Goal: Transaction & Acquisition: Book appointment/travel/reservation

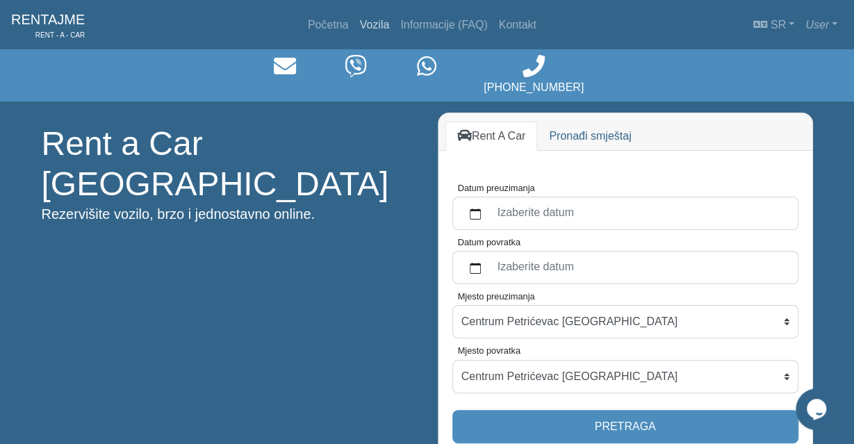
click at [377, 28] on link "Vozila" at bounding box center [374, 25] width 41 height 28
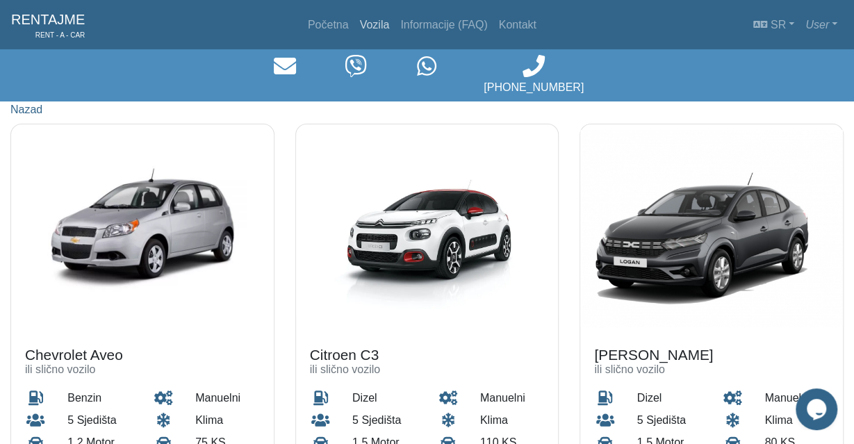
scroll to position [154, 0]
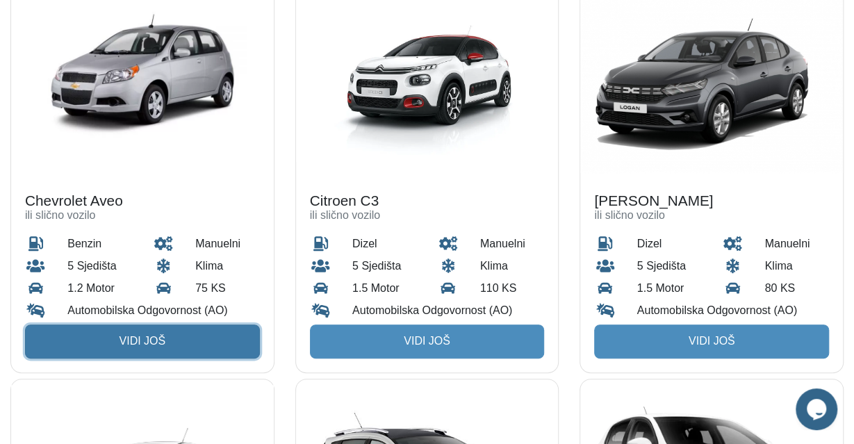
click at [143, 324] on link "Vidi još" at bounding box center [142, 340] width 235 height 33
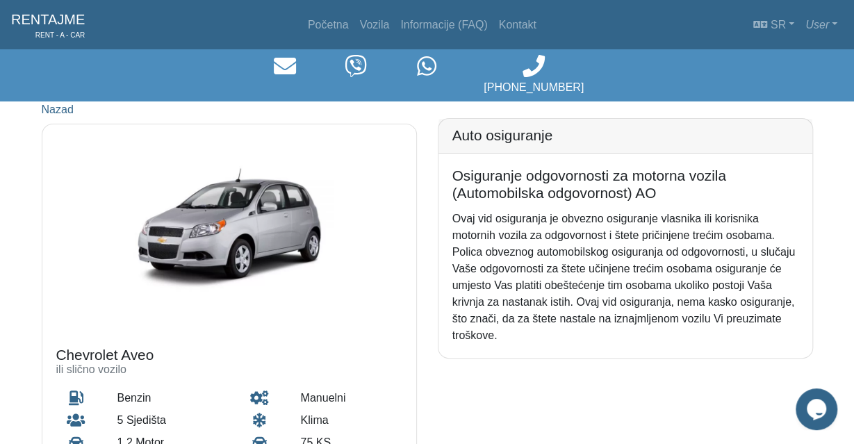
scroll to position [154, 0]
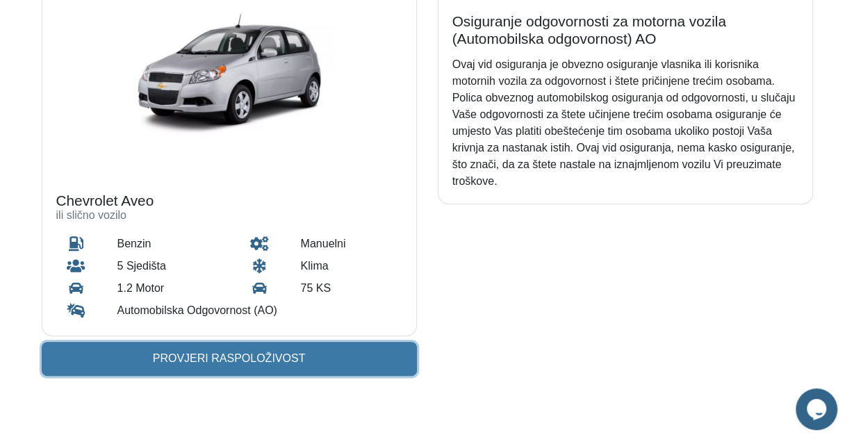
click at [204, 342] on link "Provjeri raspoloživost" at bounding box center [229, 358] width 375 height 33
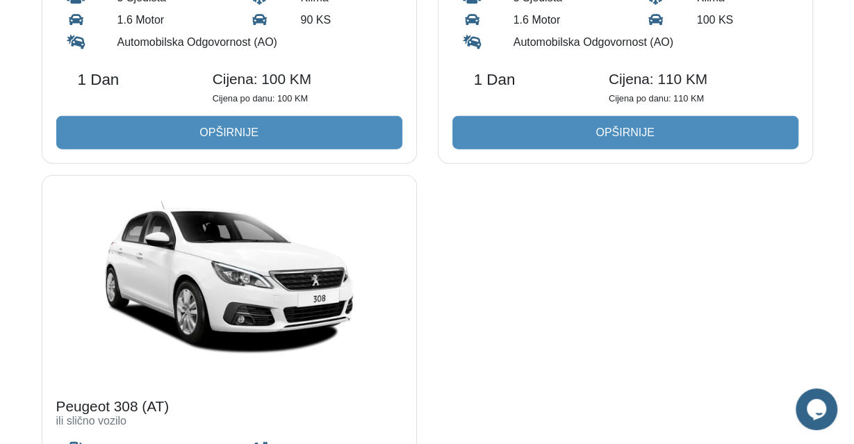
scroll to position [1698, 0]
